Goal: Task Accomplishment & Management: Manage account settings

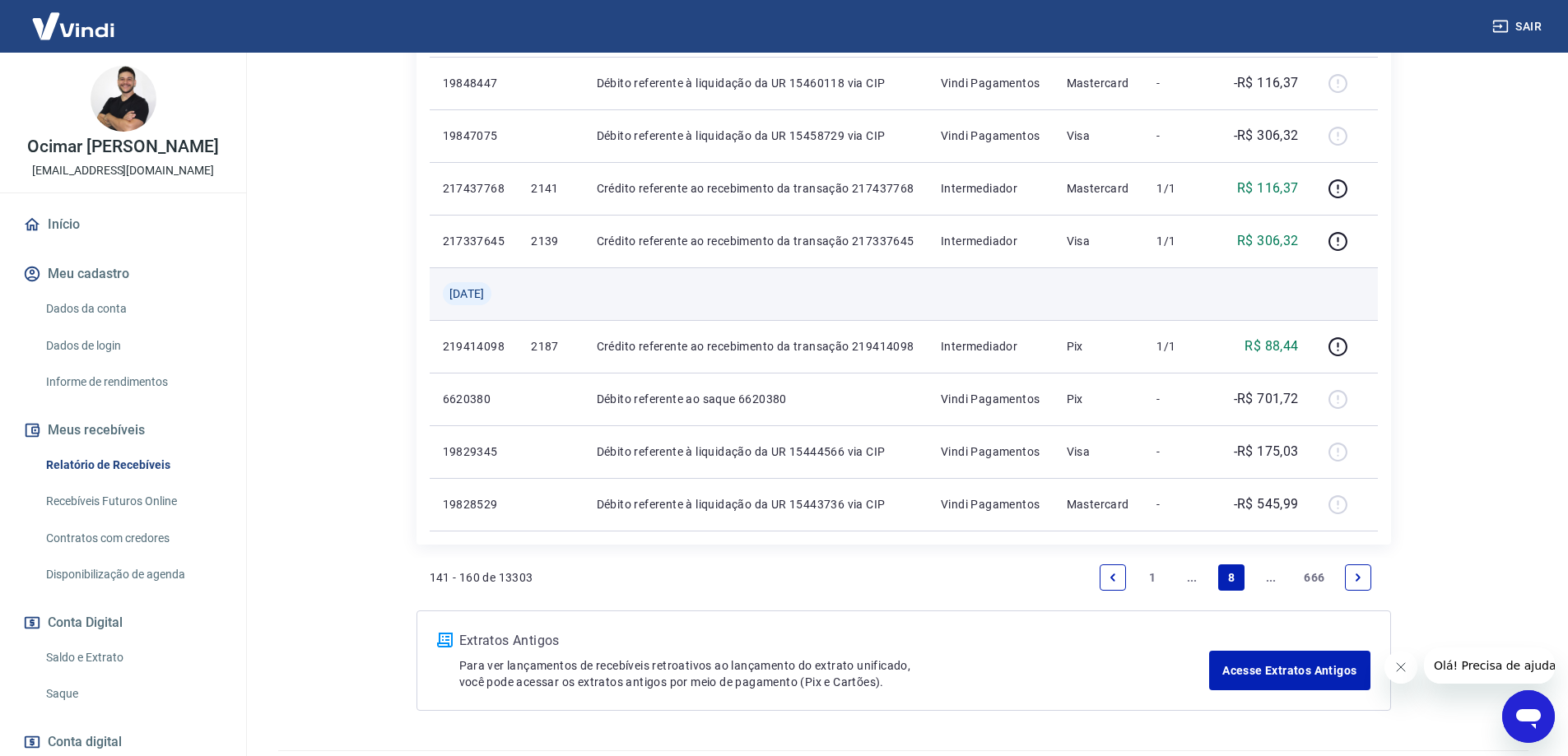
scroll to position [1152, 0]
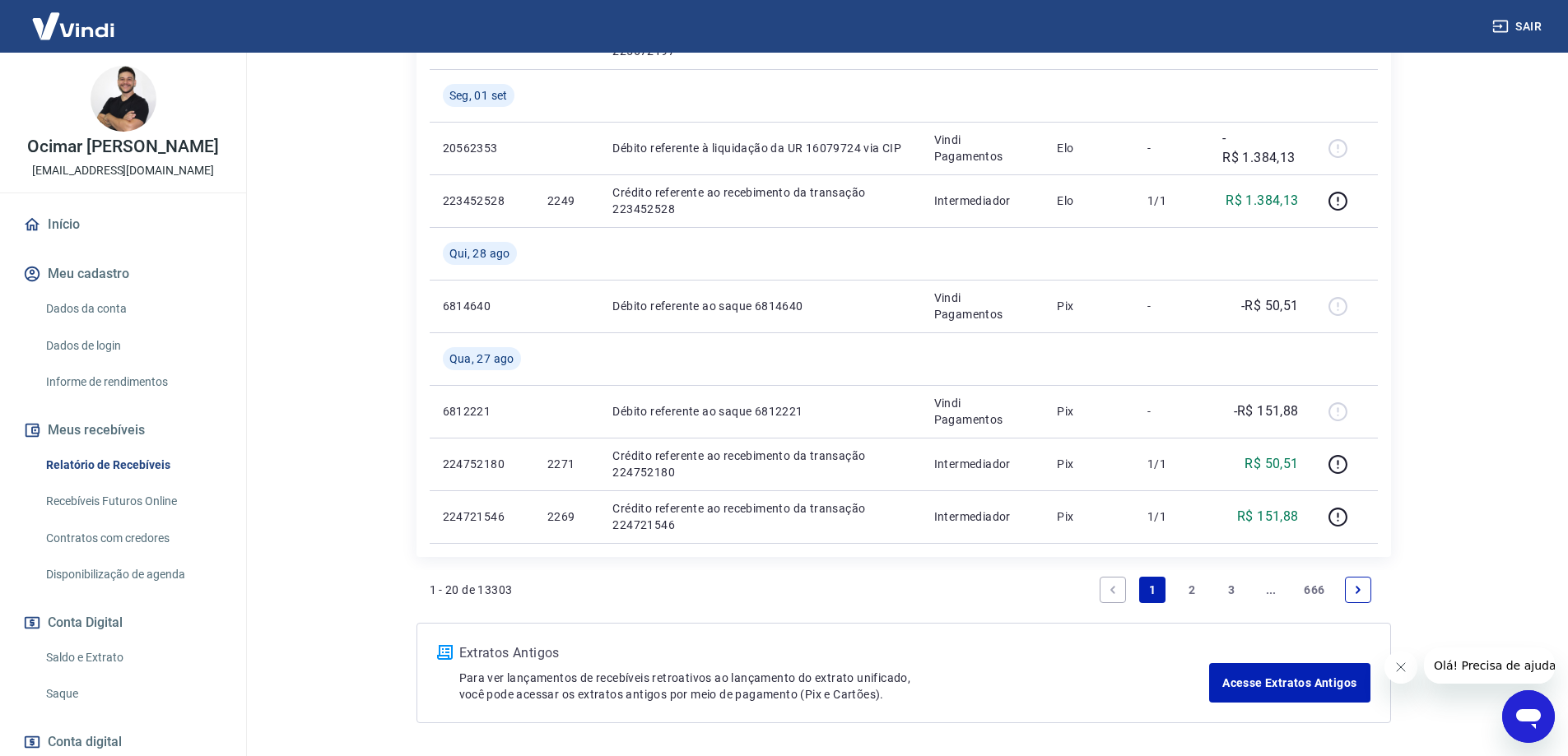
scroll to position [1511, 0]
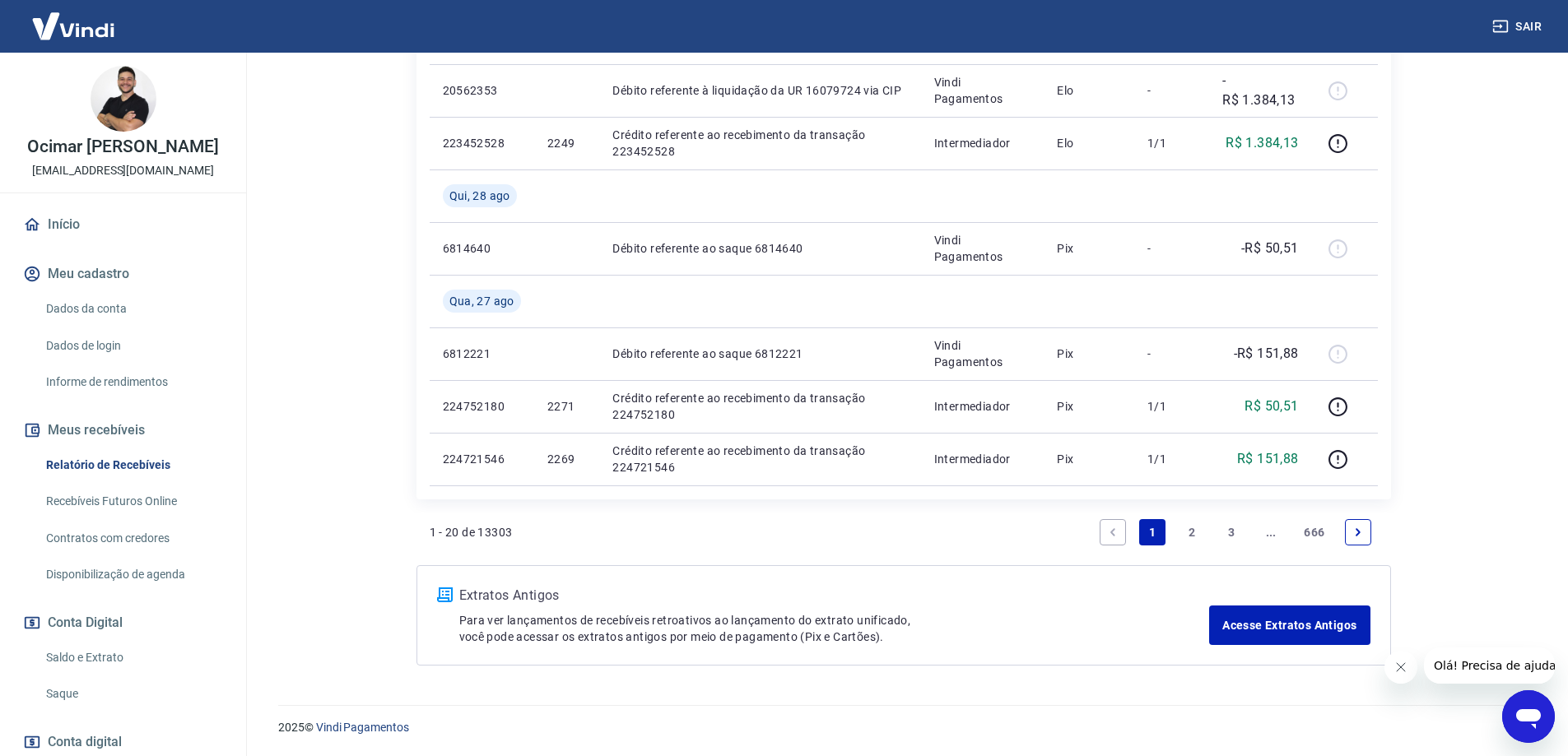
click at [1271, 530] on link "..." at bounding box center [1271, 532] width 27 height 27
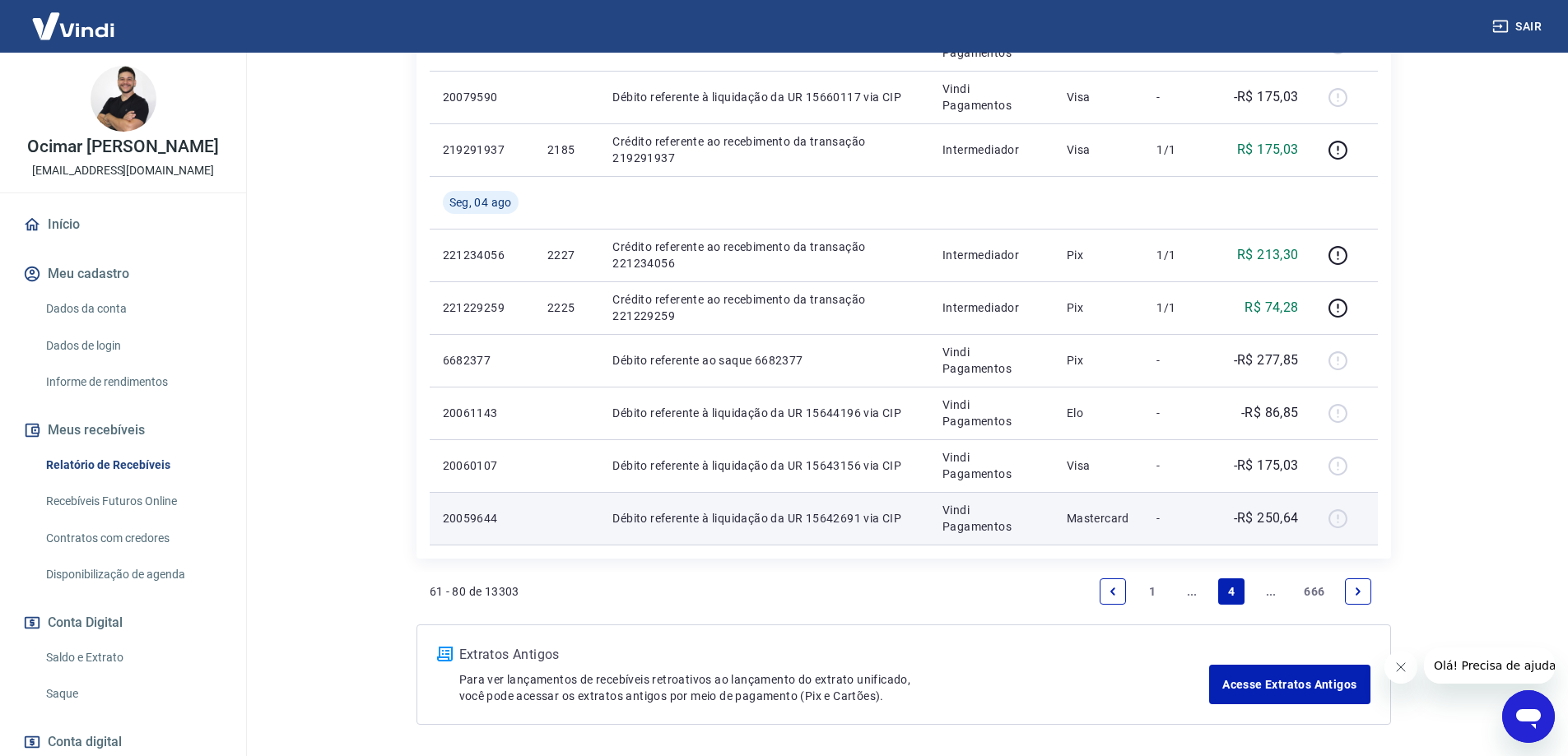
scroll to position [1196, 0]
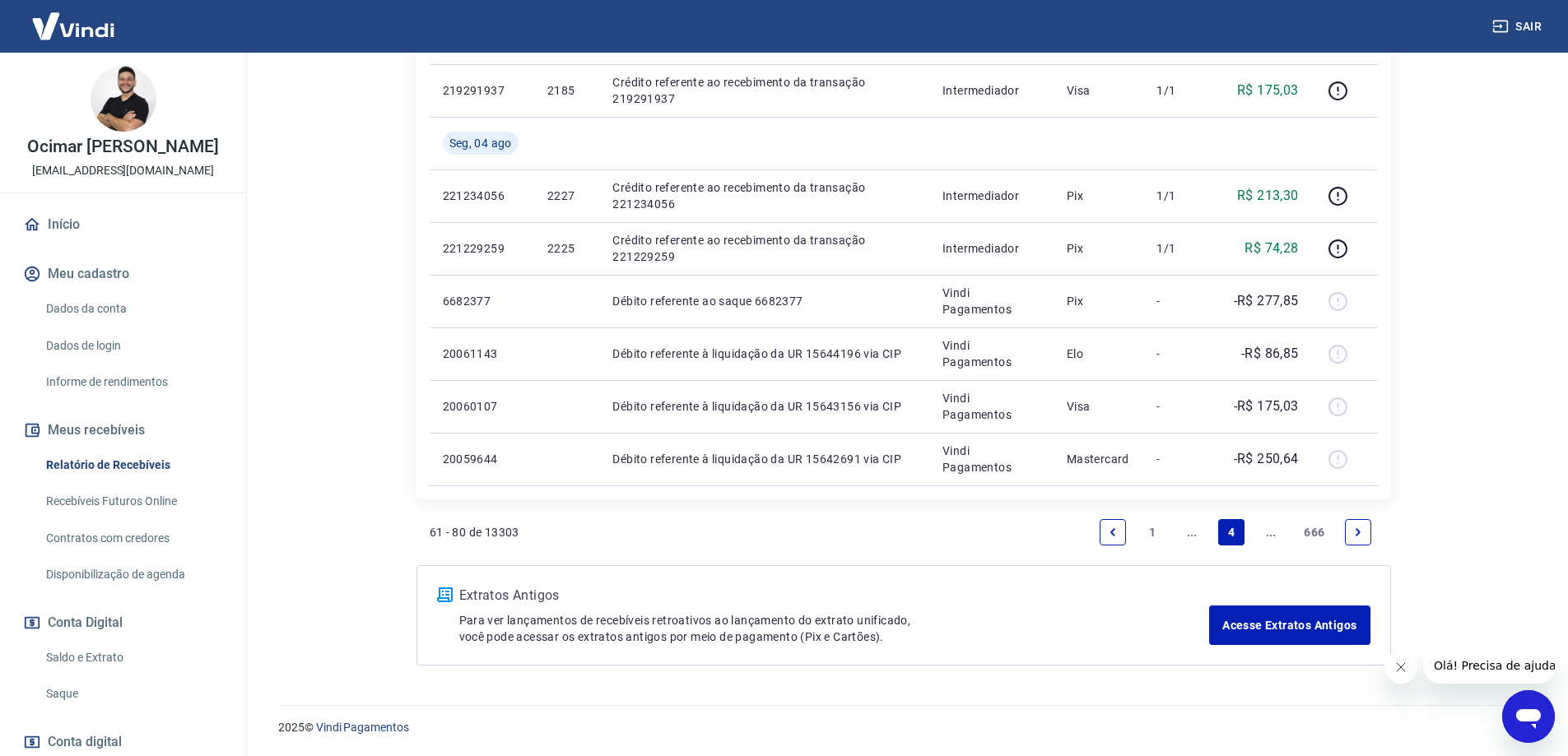
click at [1270, 533] on link "..." at bounding box center [1271, 532] width 27 height 27
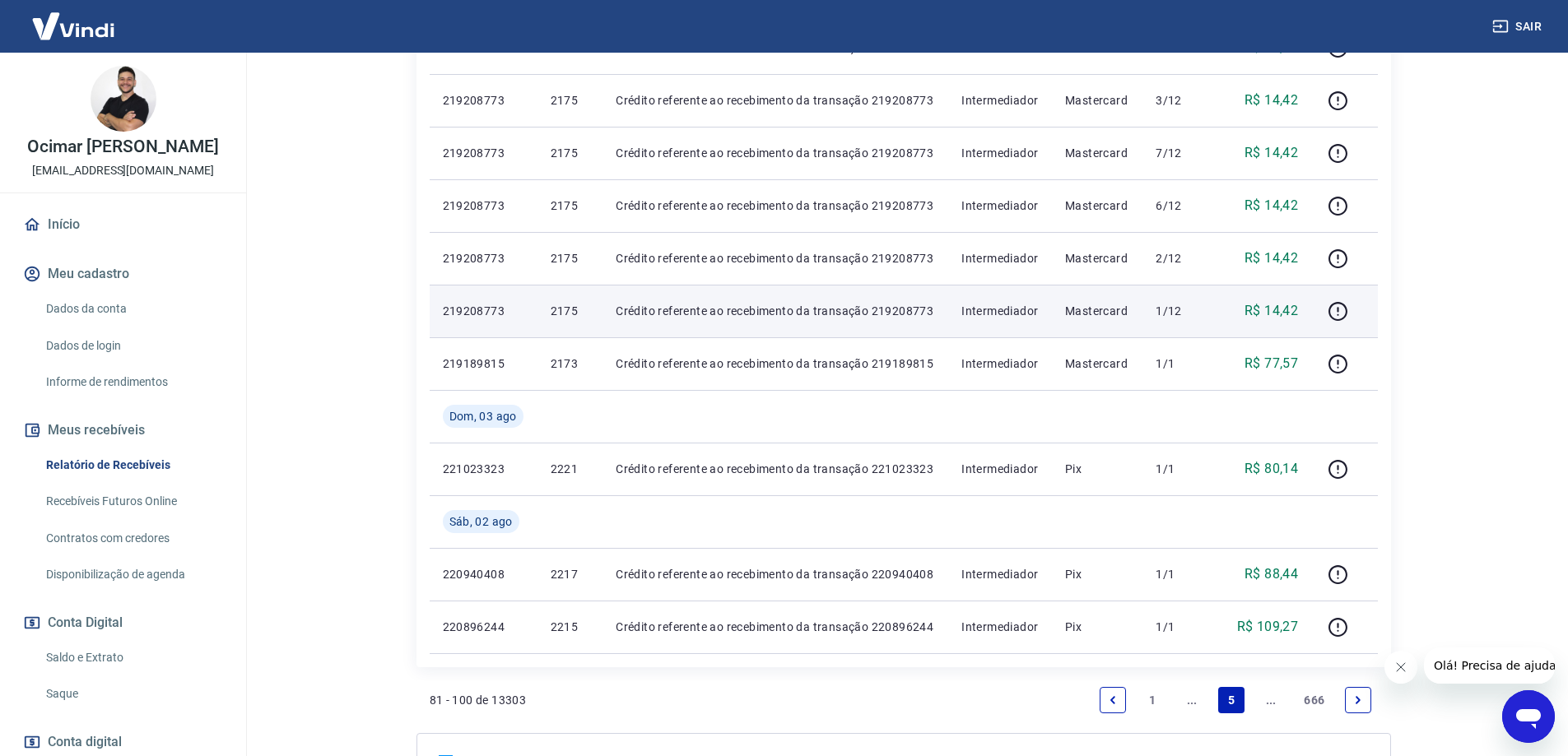
scroll to position [1143, 0]
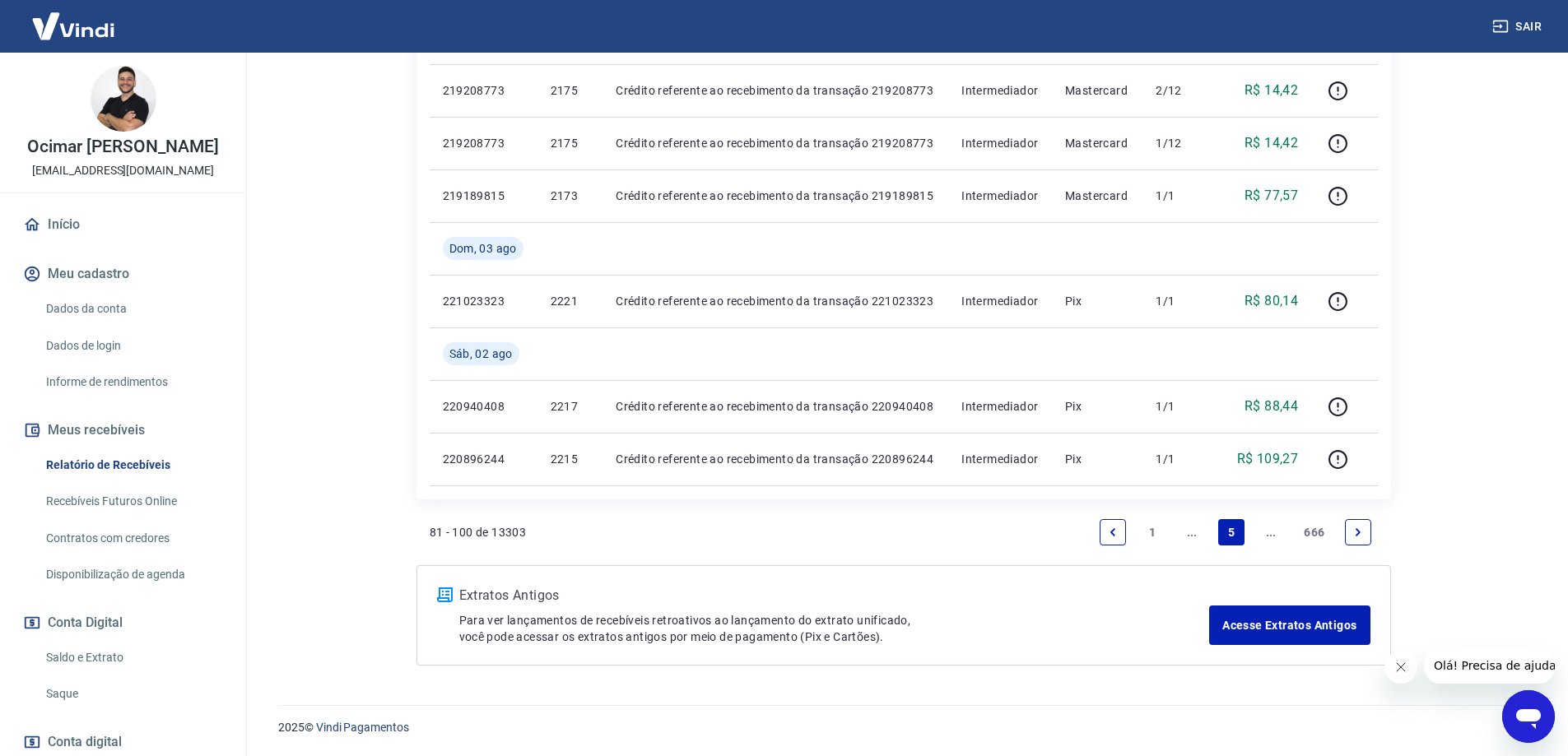
click at [1363, 525] on link "Next page" at bounding box center [1358, 532] width 27 height 27
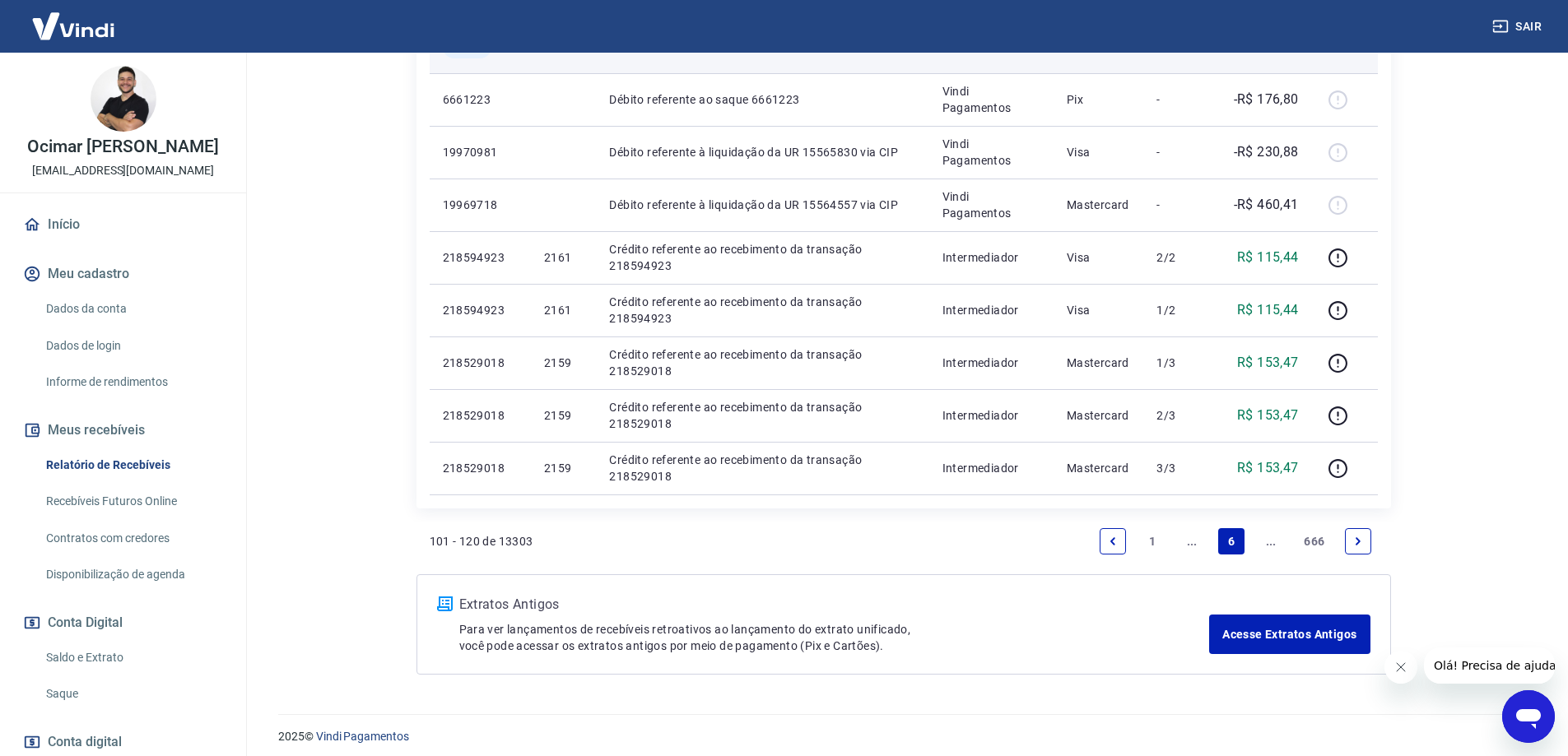
scroll to position [1143, 0]
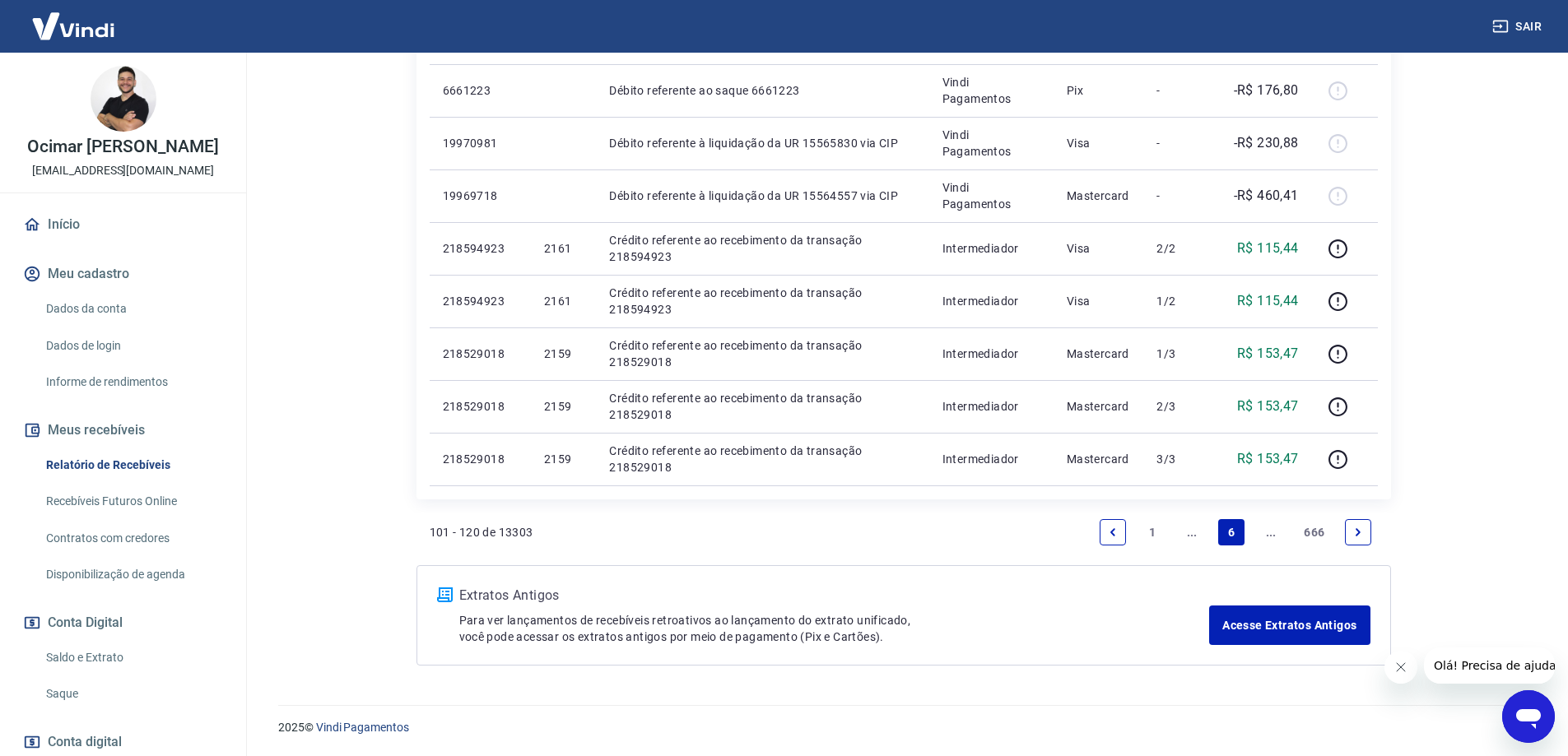
click at [1359, 525] on link "Next page" at bounding box center [1358, 532] width 27 height 27
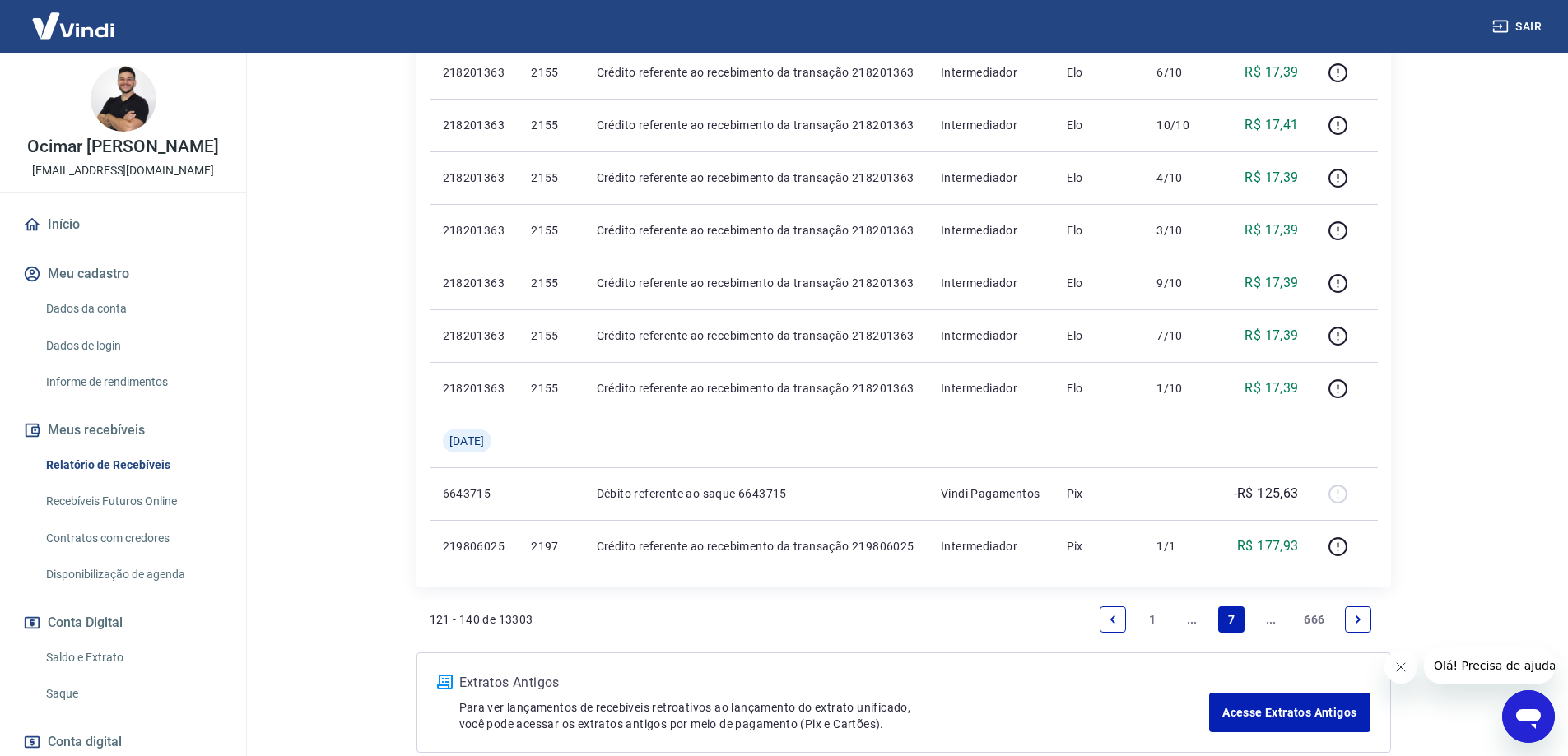
scroll to position [1143, 0]
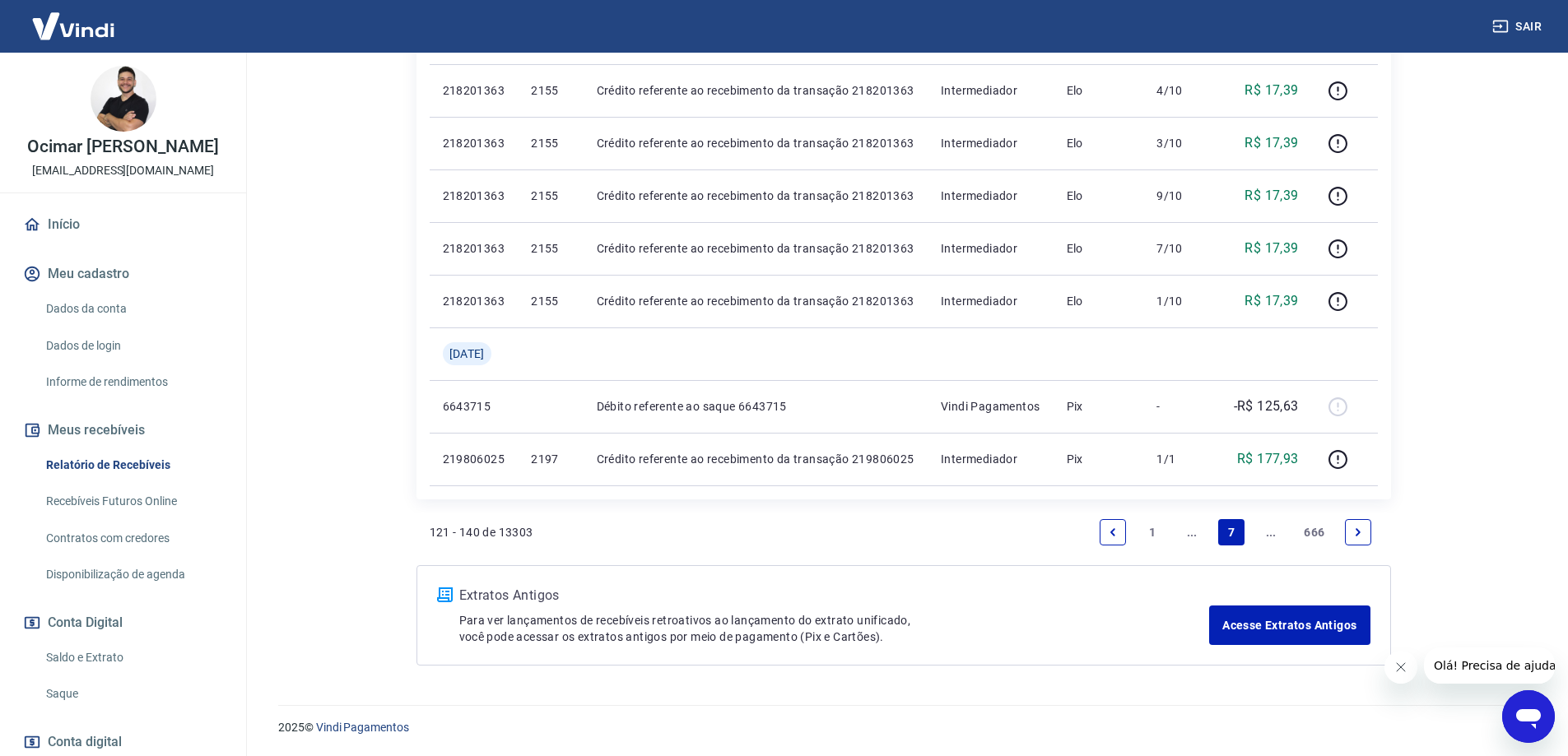
click at [1353, 533] on icon "Next page" at bounding box center [1358, 532] width 12 height 12
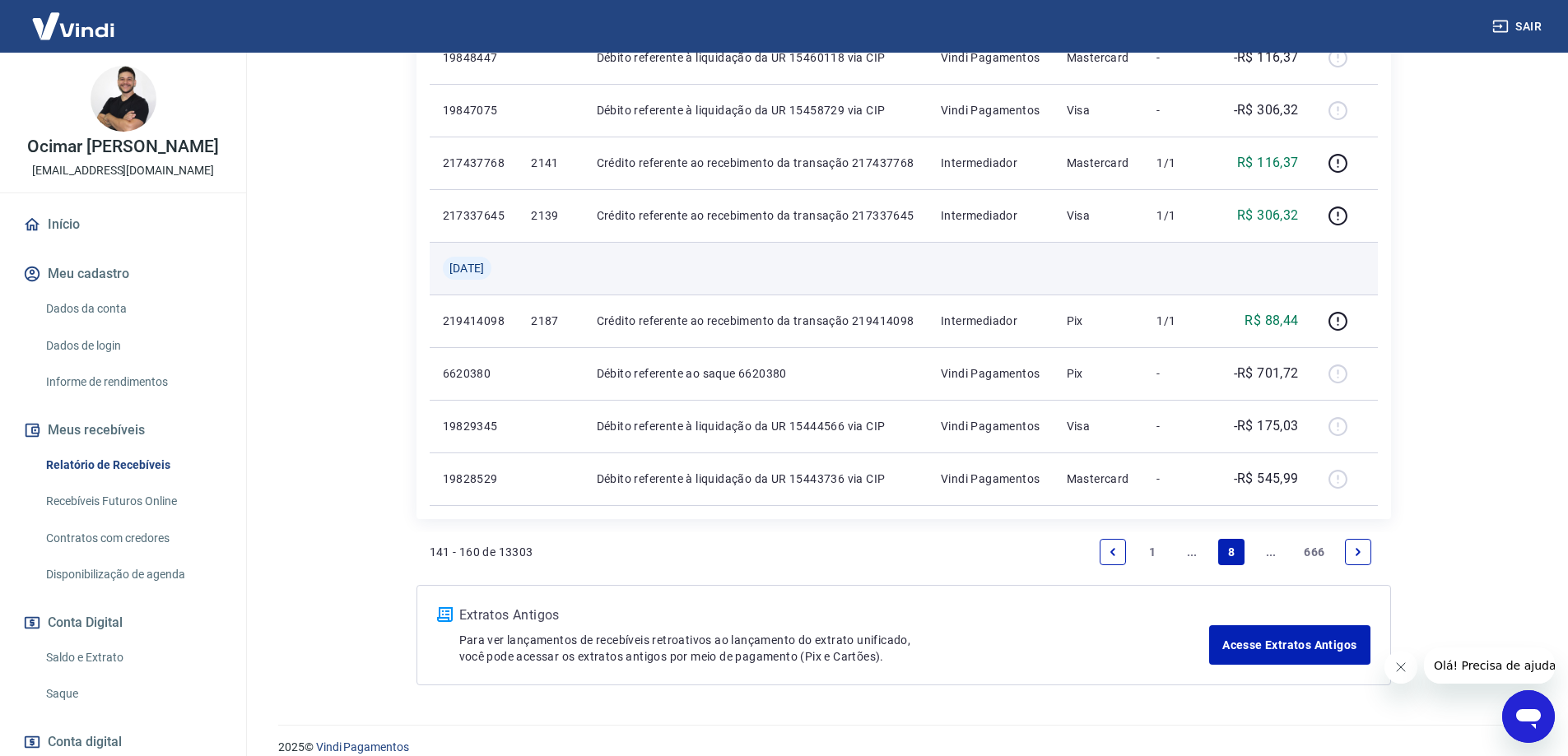
scroll to position [1196, 0]
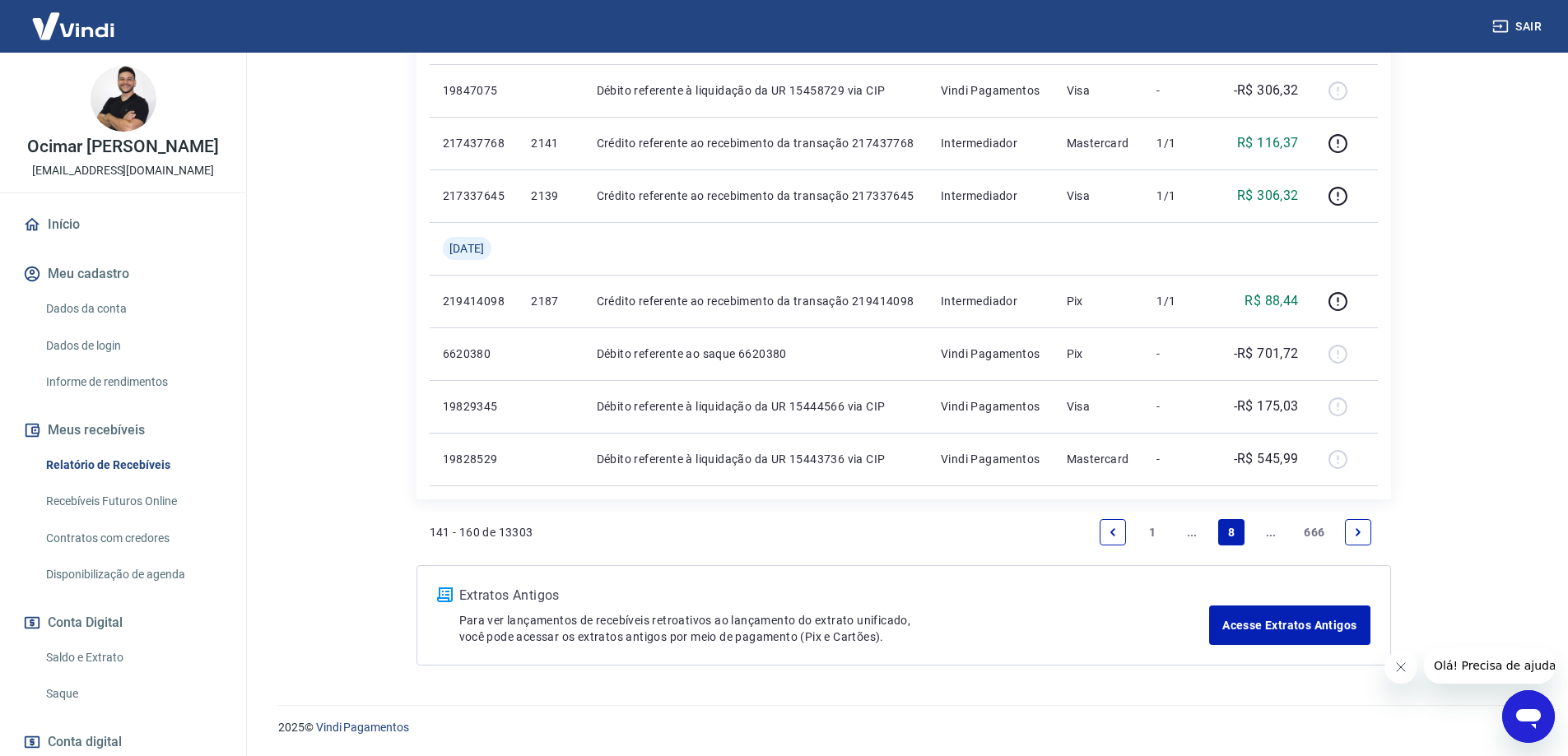
click at [1355, 543] on link "Next page" at bounding box center [1358, 532] width 27 height 27
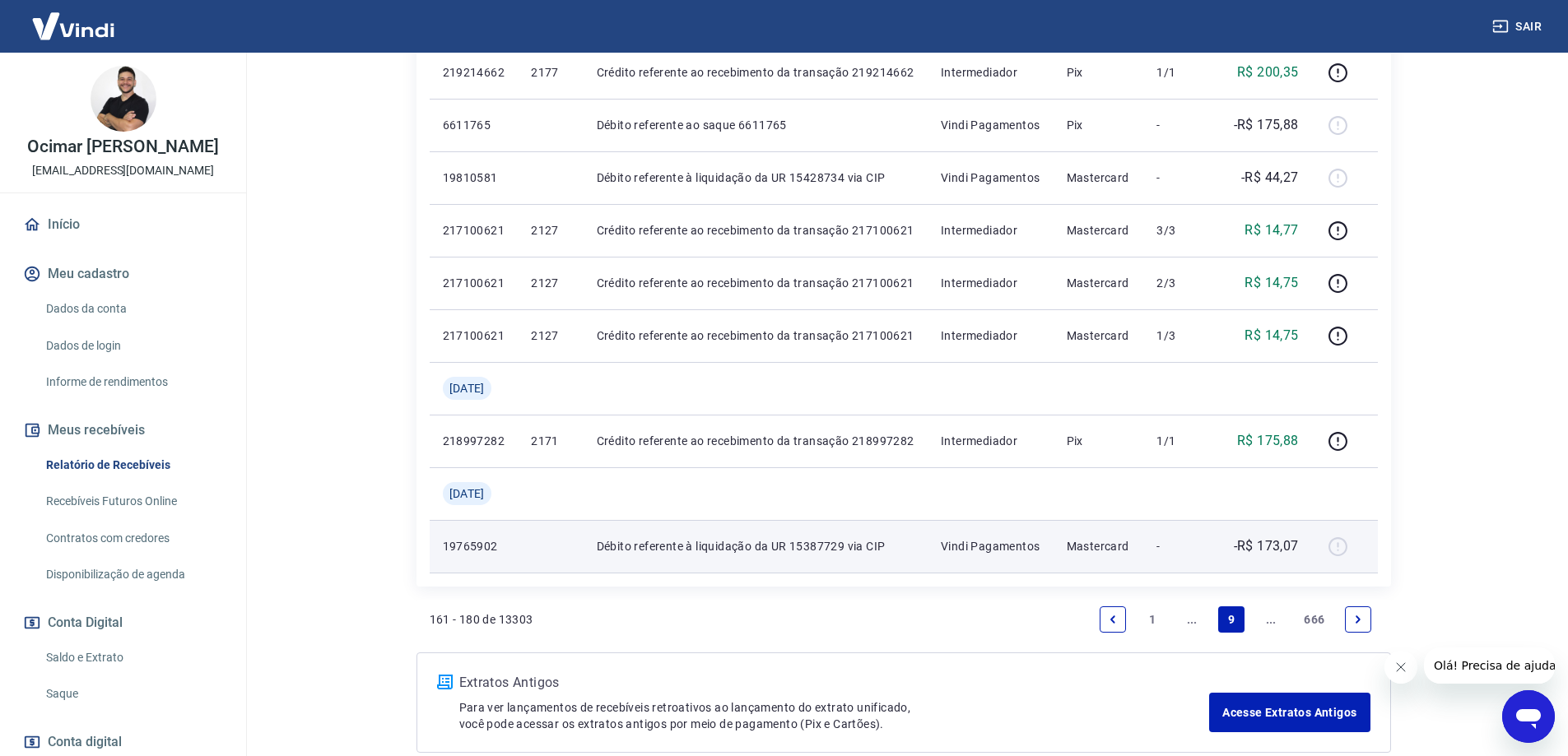
scroll to position [1152, 0]
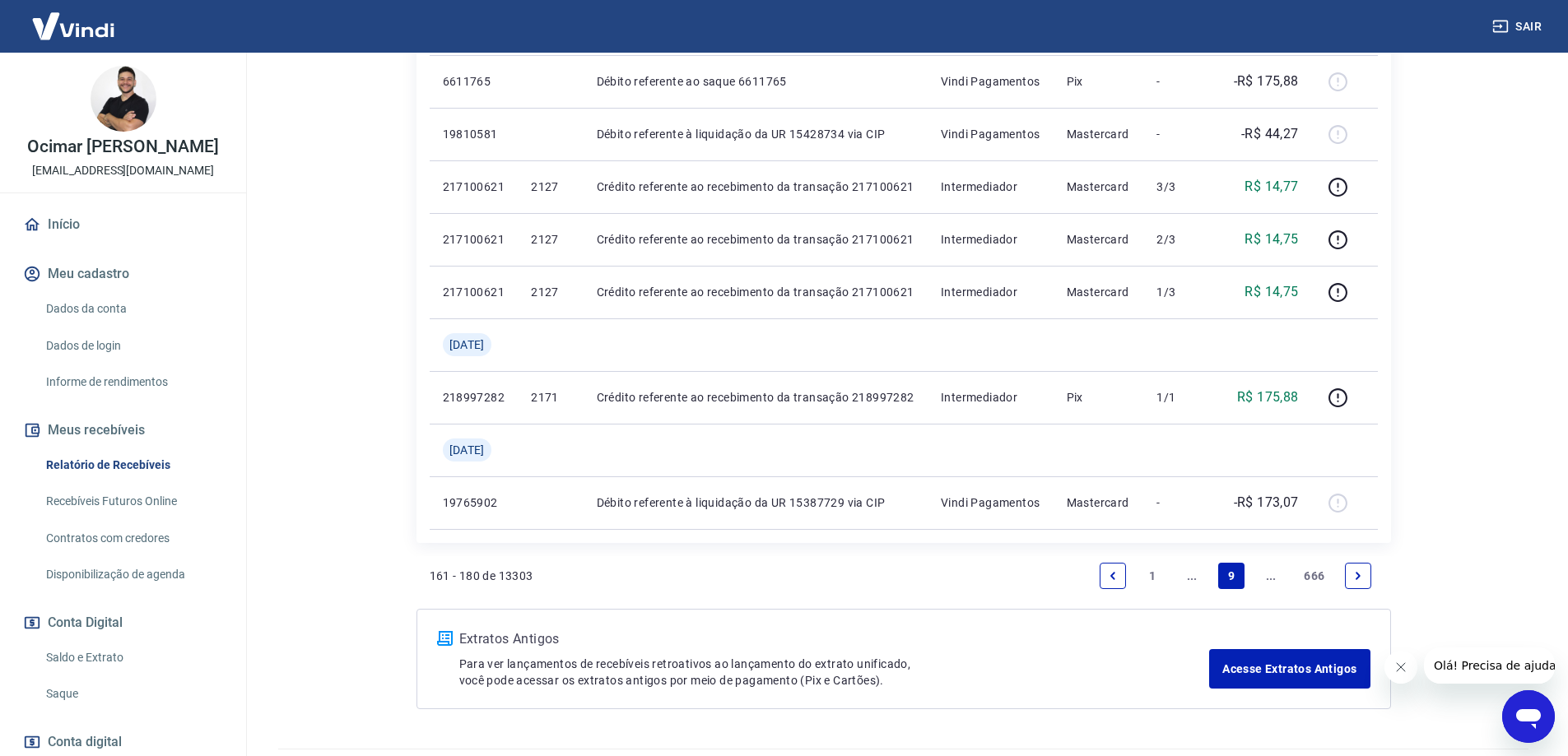
click at [1370, 20] on div "Sair" at bounding box center [784, 26] width 1568 height 52
click at [1362, 570] on icon "Next page" at bounding box center [1358, 576] width 12 height 12
